Goal: Task Accomplishment & Management: Manage account settings

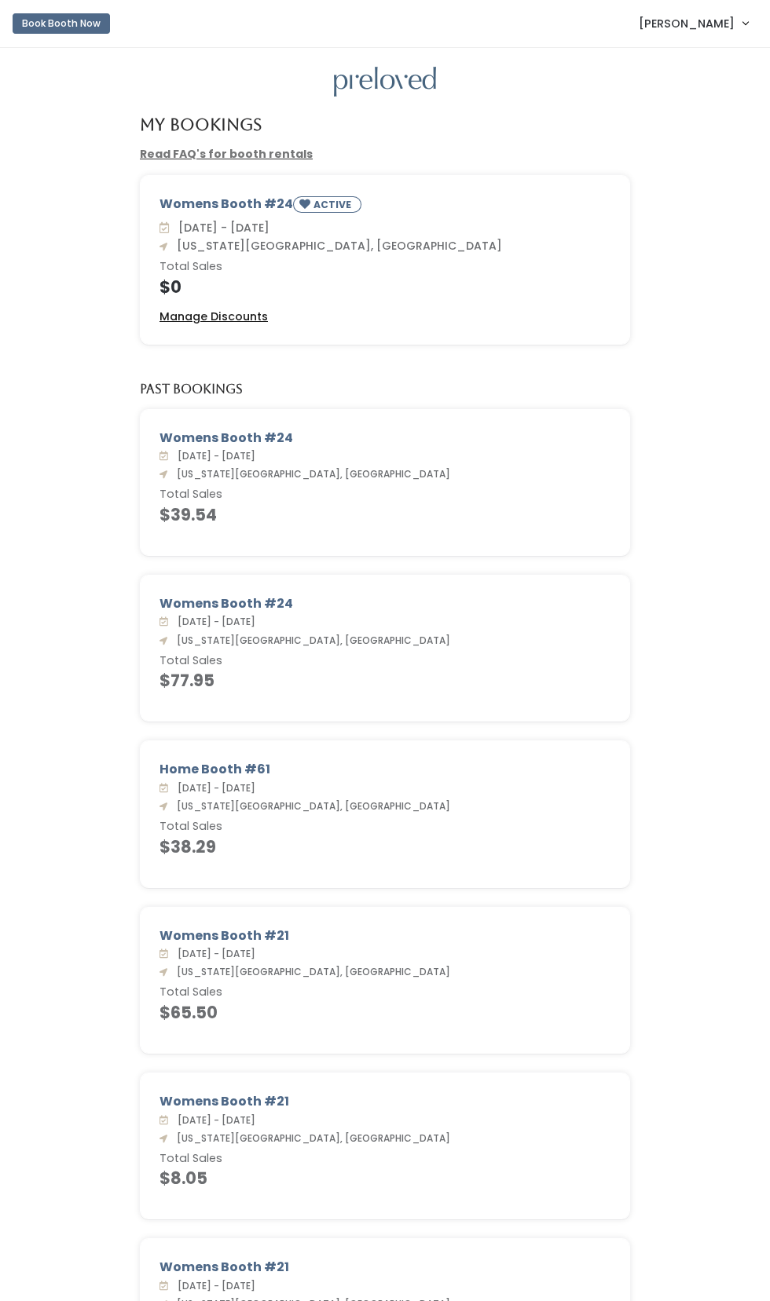
click at [212, 324] on u "Manage Discounts" at bounding box center [213, 317] width 108 height 16
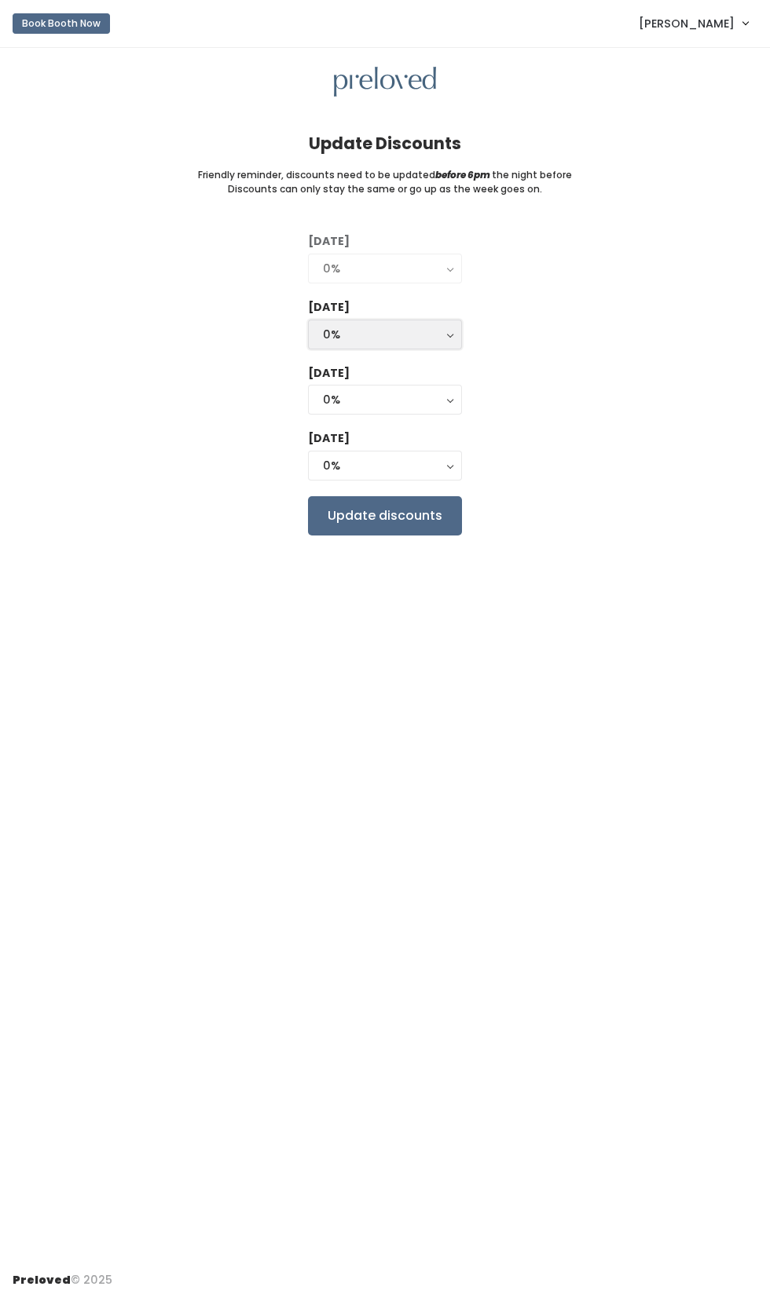
click at [379, 326] on div "0%" at bounding box center [385, 334] width 124 height 17
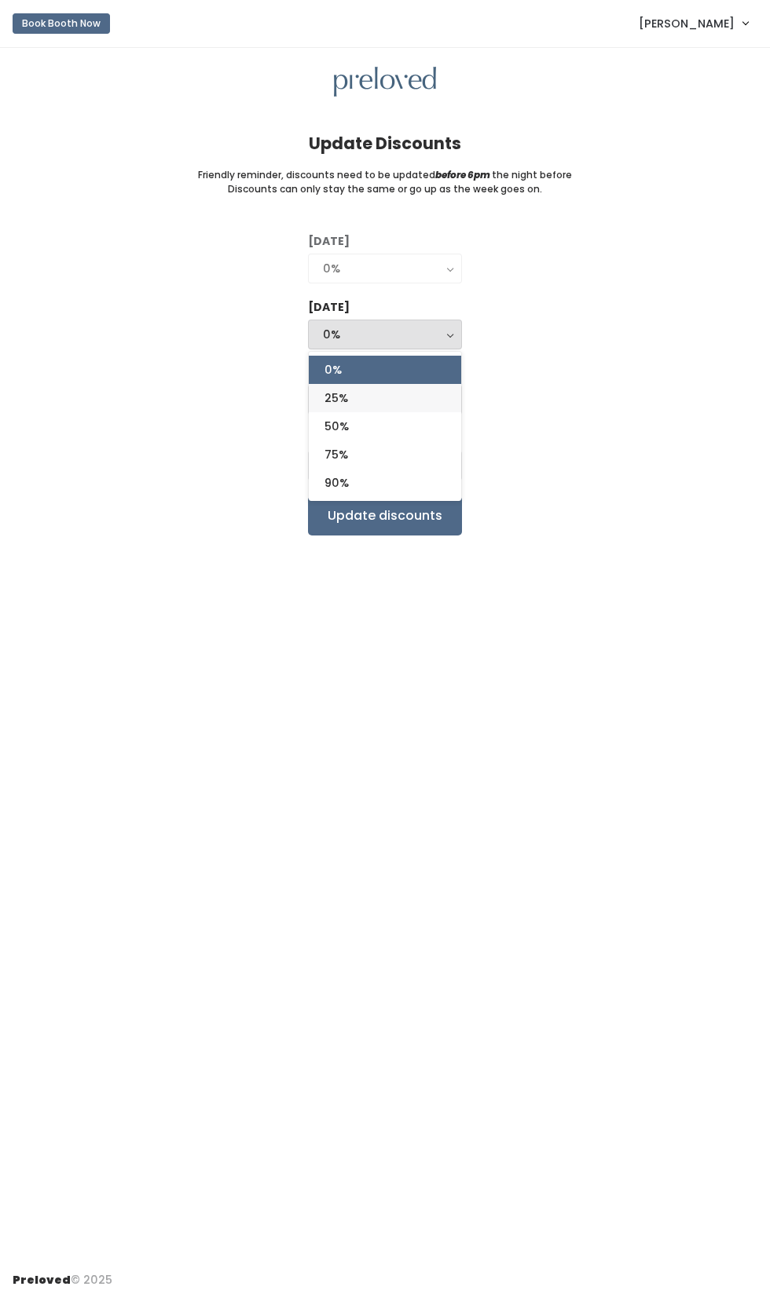
click at [399, 392] on link "25%" at bounding box center [385, 398] width 152 height 28
select select "25%"
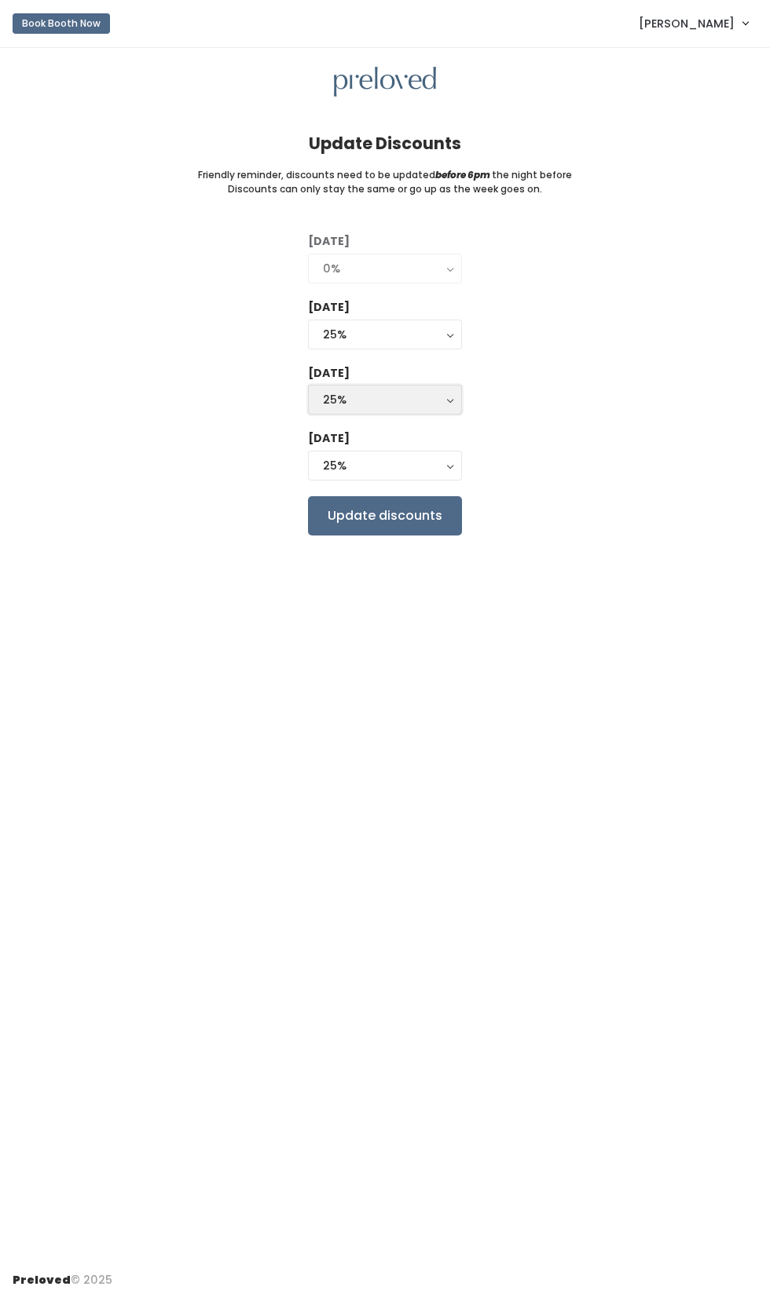
click at [406, 398] on div "25%" at bounding box center [385, 399] width 124 height 17
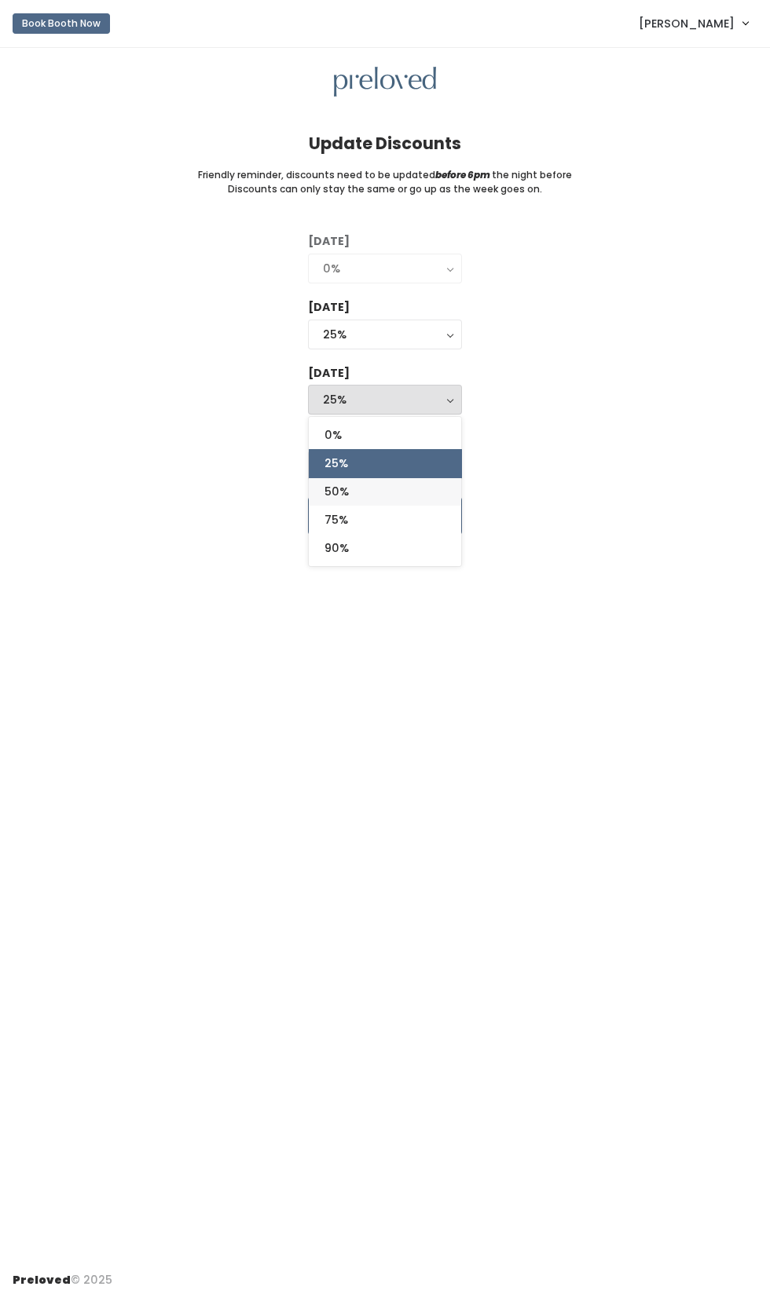
click at [373, 481] on link "50%" at bounding box center [385, 492] width 152 height 28
select select "50%"
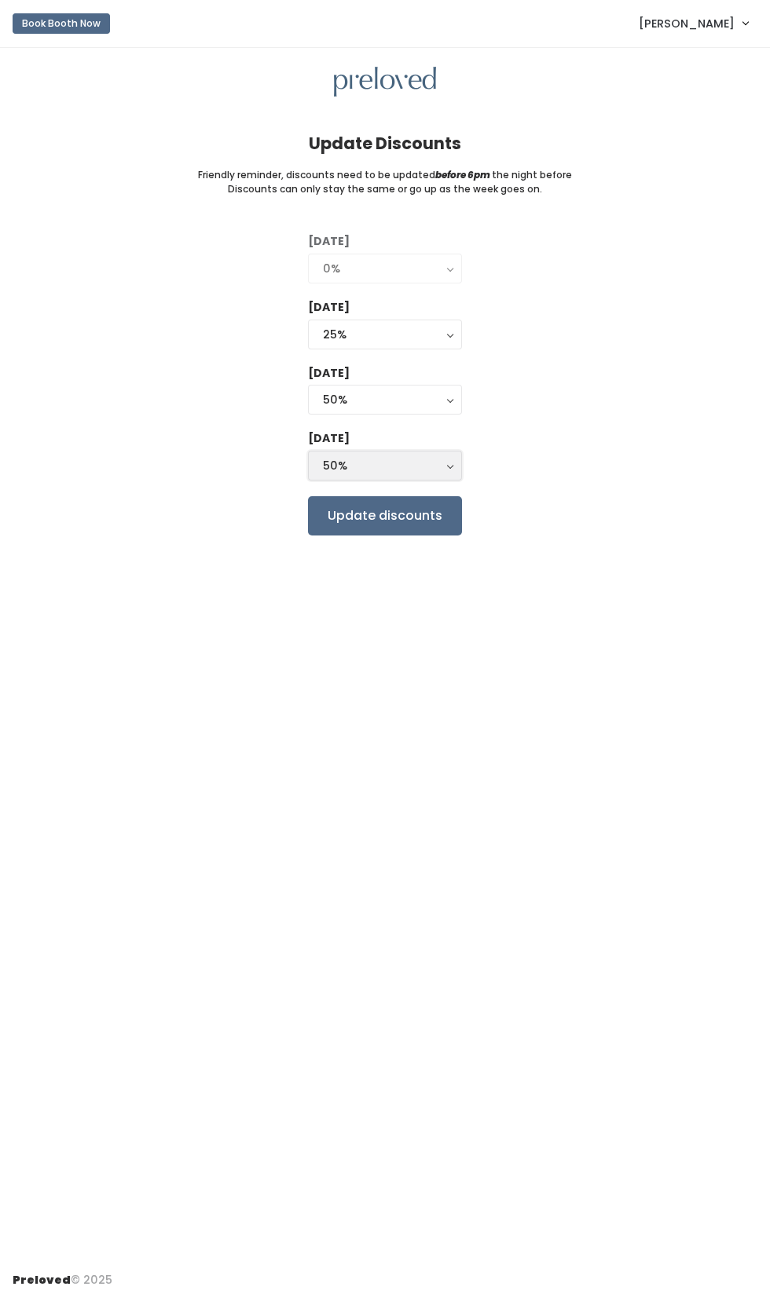
click at [404, 463] on div "50%" at bounding box center [385, 465] width 124 height 17
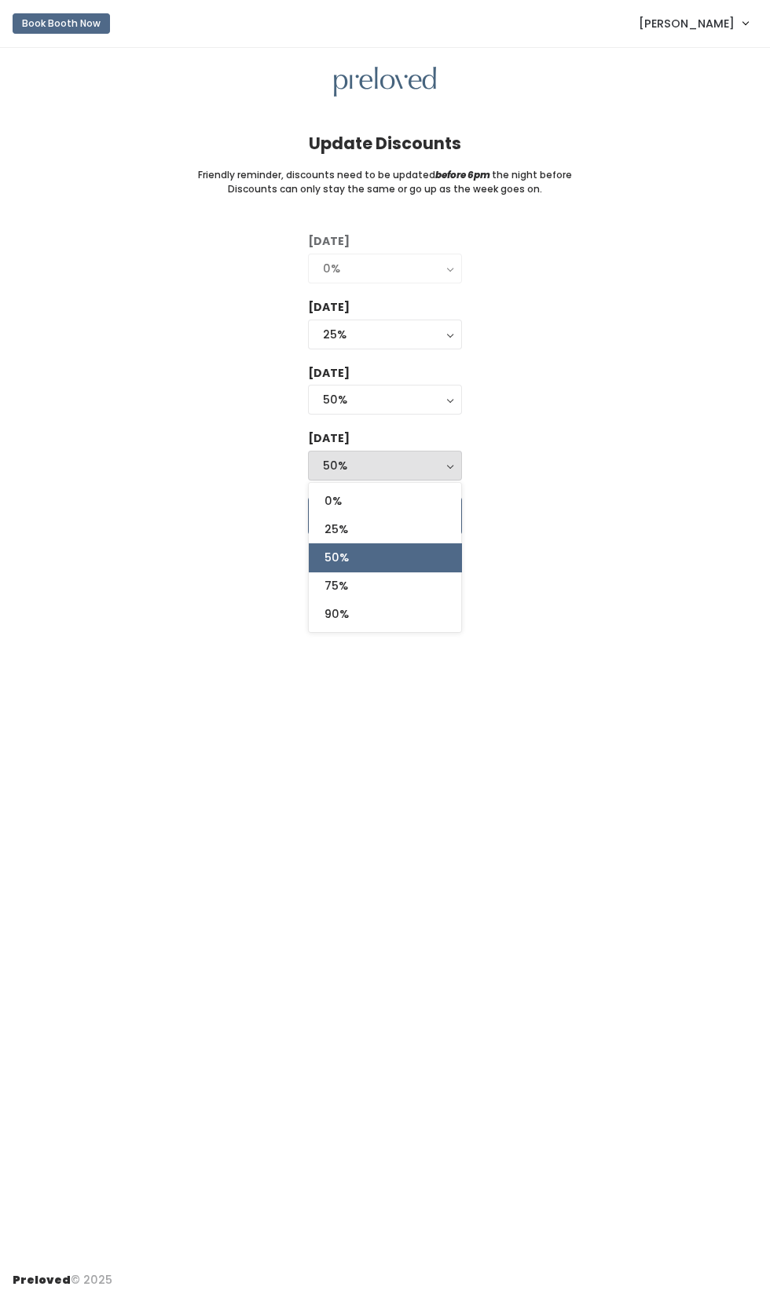
click at [383, 565] on link "50%" at bounding box center [385, 558] width 152 height 28
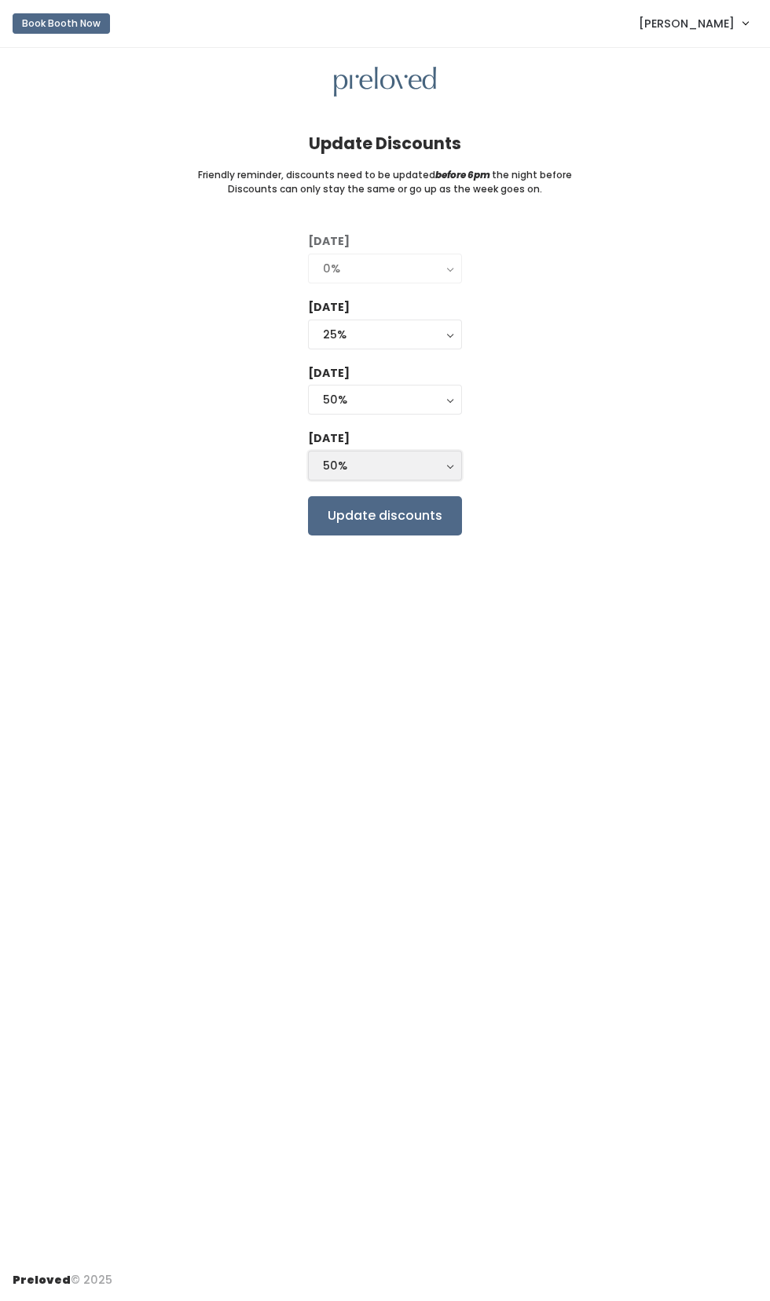
click at [395, 461] on div "50%" at bounding box center [385, 465] width 124 height 17
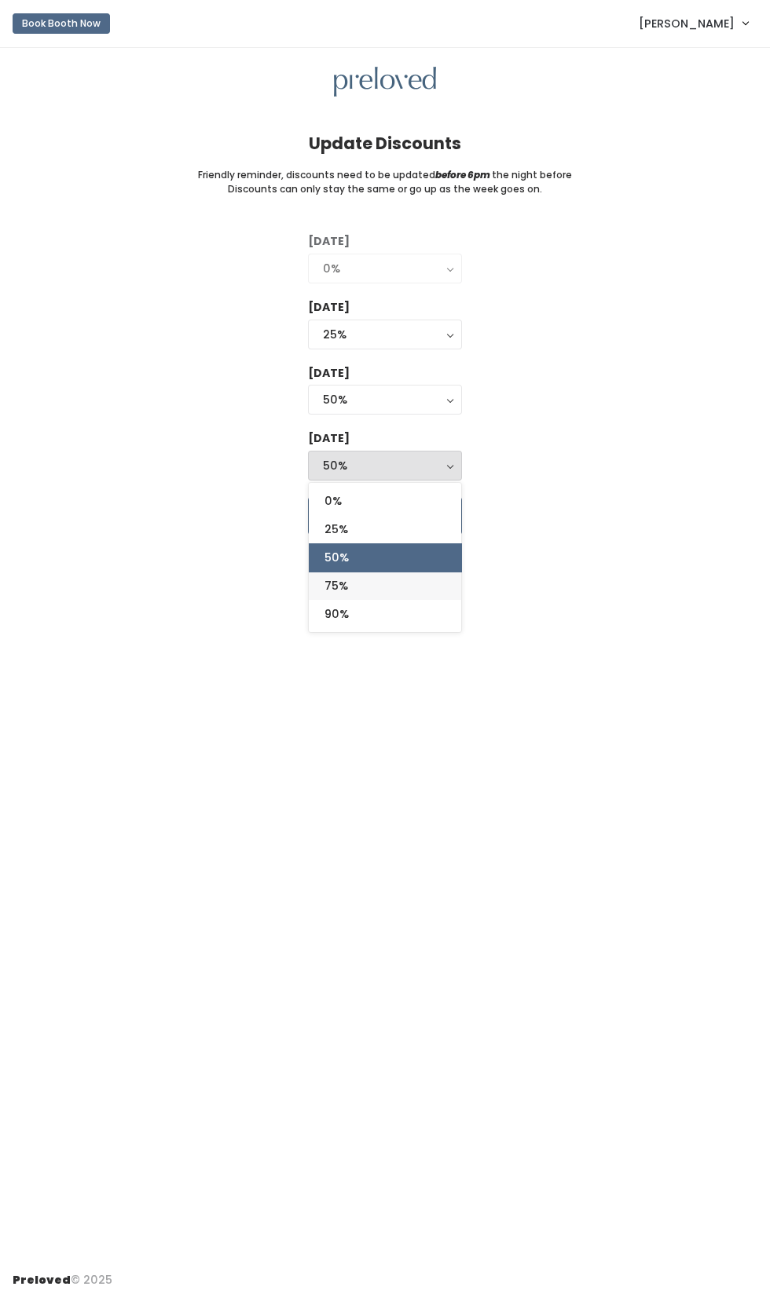
click at [376, 580] on link "75%" at bounding box center [385, 586] width 152 height 28
select select "75%"
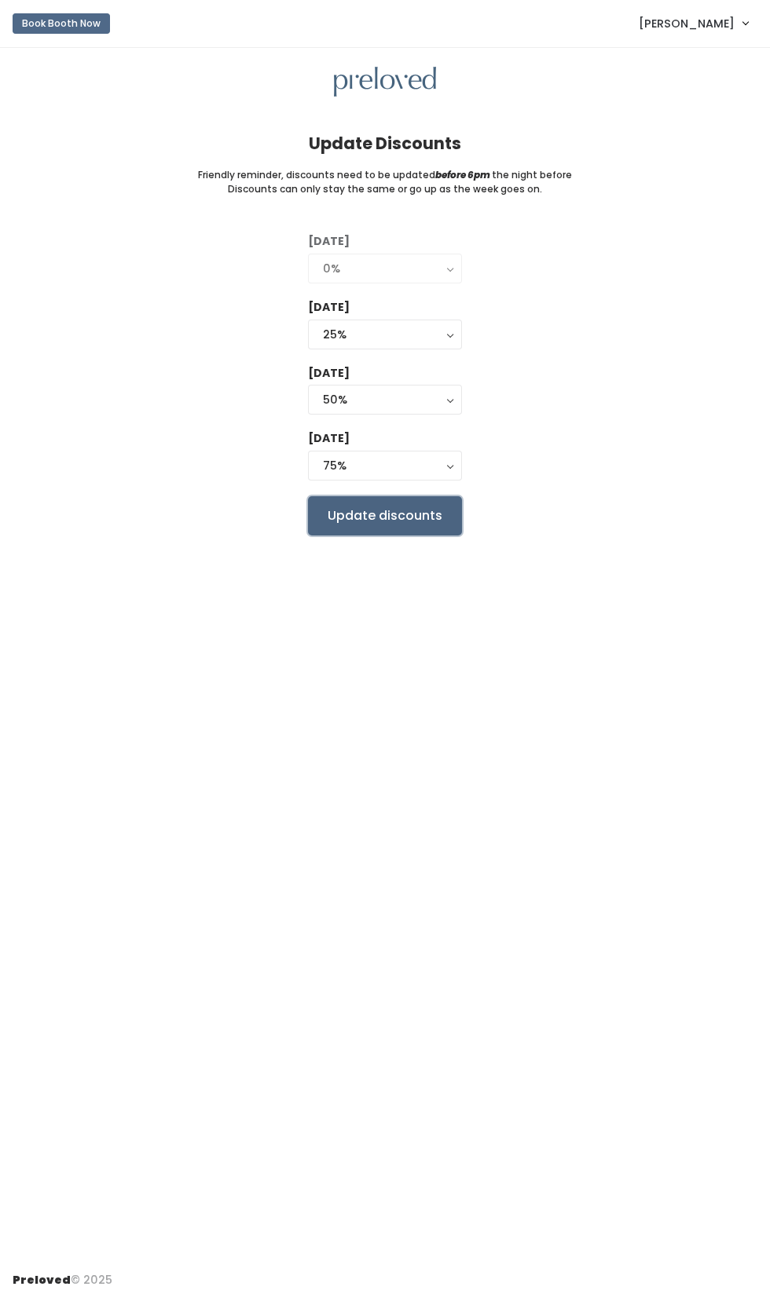
click at [381, 512] on input "Update discounts" at bounding box center [385, 515] width 154 height 39
